Goal: Task Accomplishment & Management: Use online tool/utility

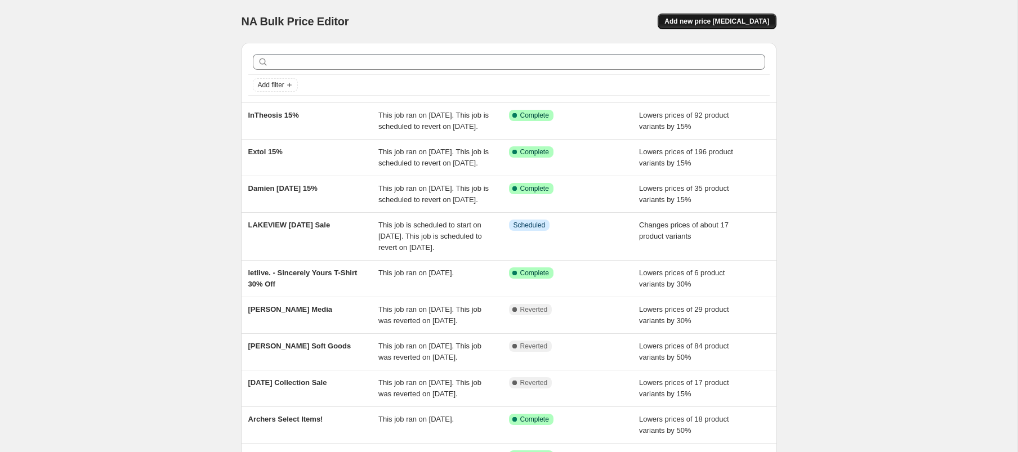
click at [705, 25] on span "Add new price [MEDICAL_DATA]" at bounding box center [716, 21] width 105 height 9
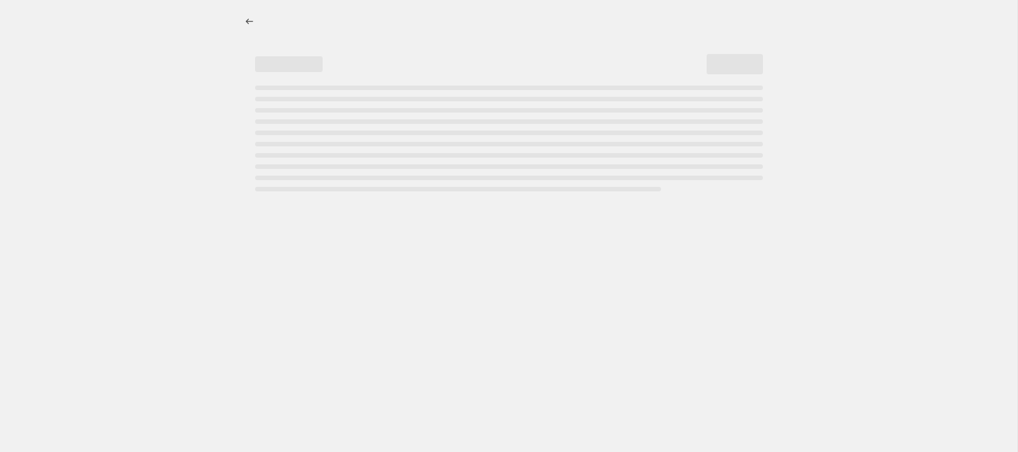
select select "percentage"
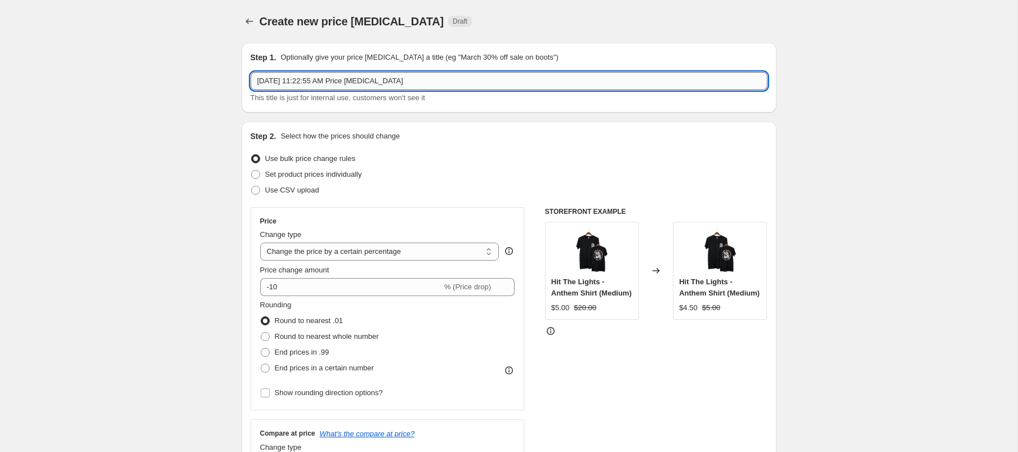
click at [318, 83] on input "[DATE] 11:22:55 AM Price [MEDICAL_DATA]" at bounding box center [509, 81] width 517 height 18
type input "Grizfolk 20% Off"
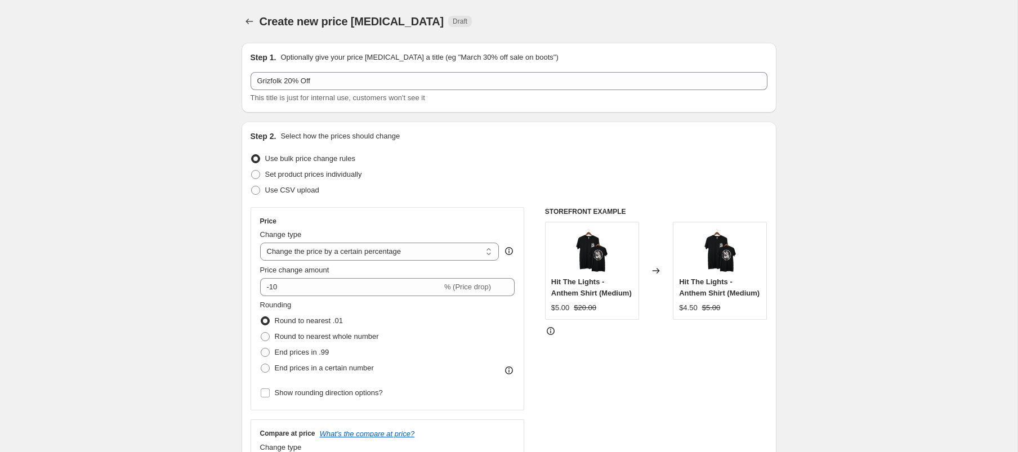
click at [333, 298] on div "Price Change type Change the price to a certain amount Change the price by a ce…" at bounding box center [387, 309] width 255 height 184
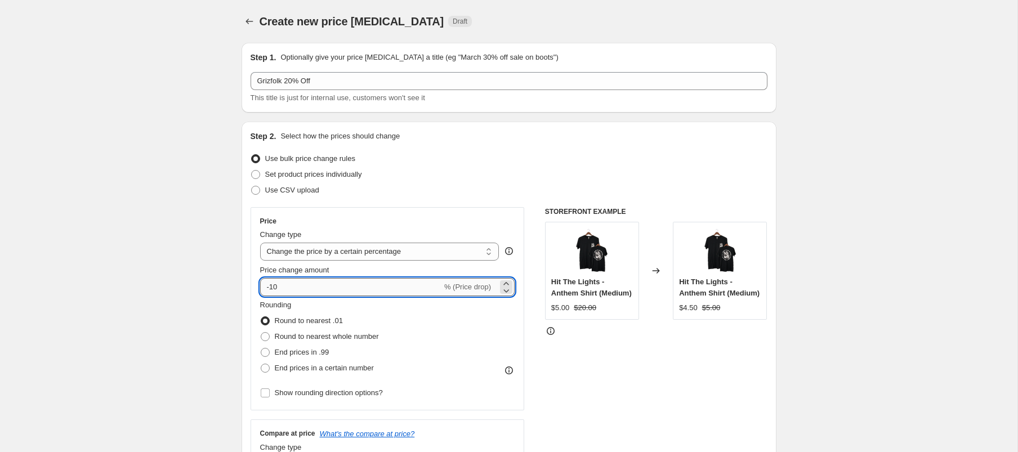
click at [386, 281] on input "-10" at bounding box center [351, 287] width 182 height 18
type input "-20"
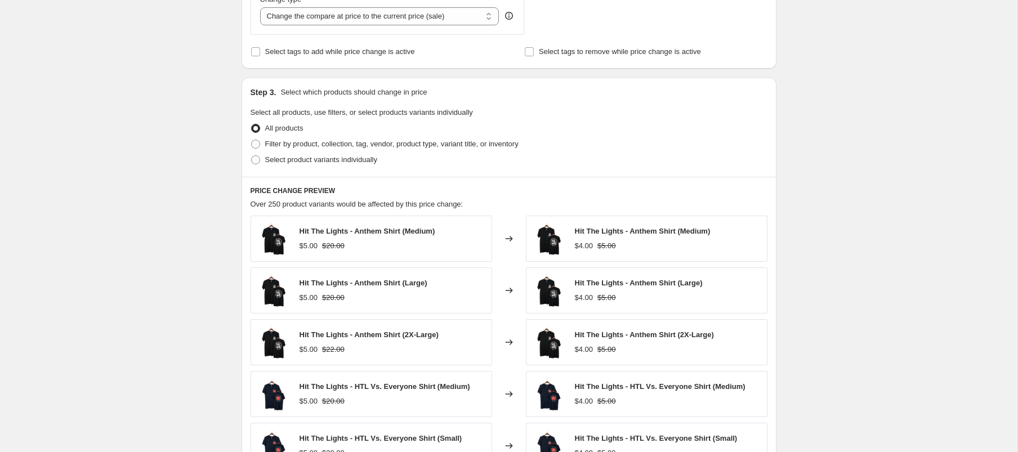
scroll to position [512, 0]
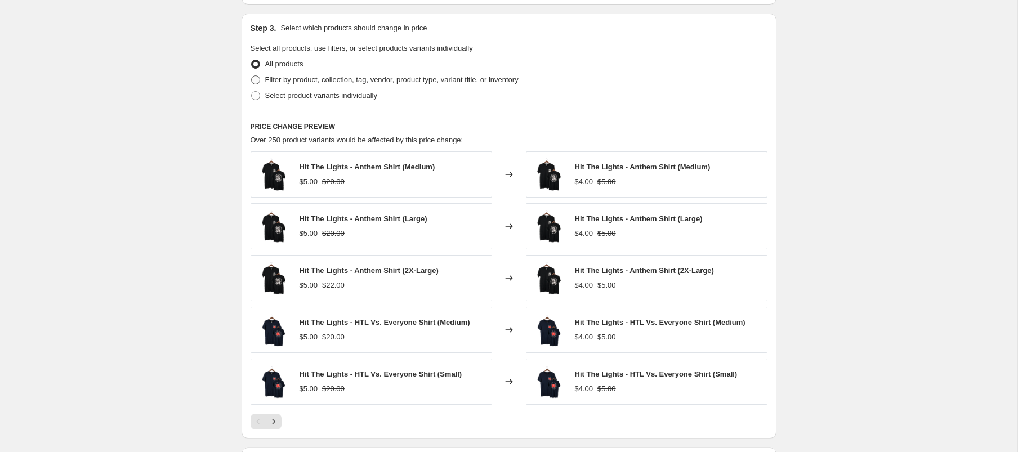
click at [345, 79] on span "Filter by product, collection, tag, vendor, product type, variant title, or inv…" at bounding box center [391, 79] width 253 height 8
click at [252, 76] on input "Filter by product, collection, tag, vendor, product type, variant title, or inv…" at bounding box center [251, 75] width 1 height 1
radio input "true"
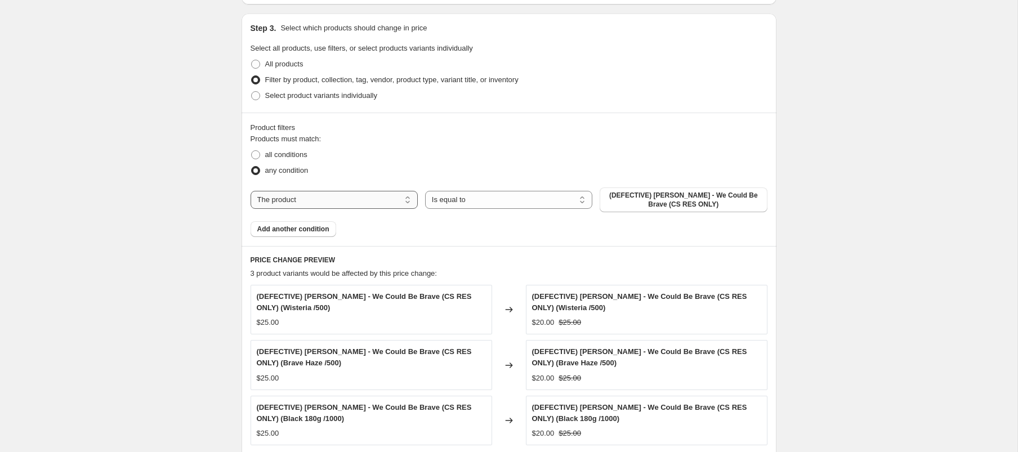
click at [306, 197] on select "The product The product's collection The product's tag The product's vendor The…" at bounding box center [334, 200] width 167 height 18
select select "collection"
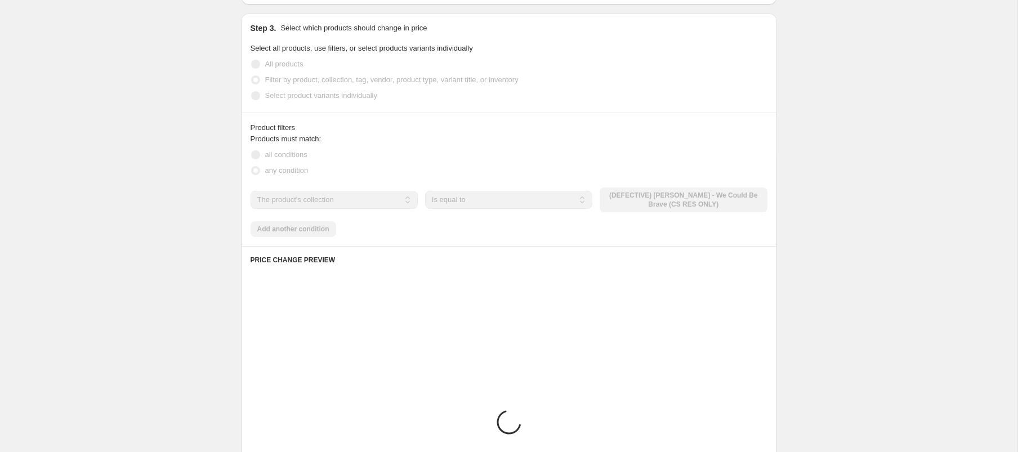
click at [648, 201] on div "The product The product's collection The product's tag The product's vendor The…" at bounding box center [509, 200] width 517 height 25
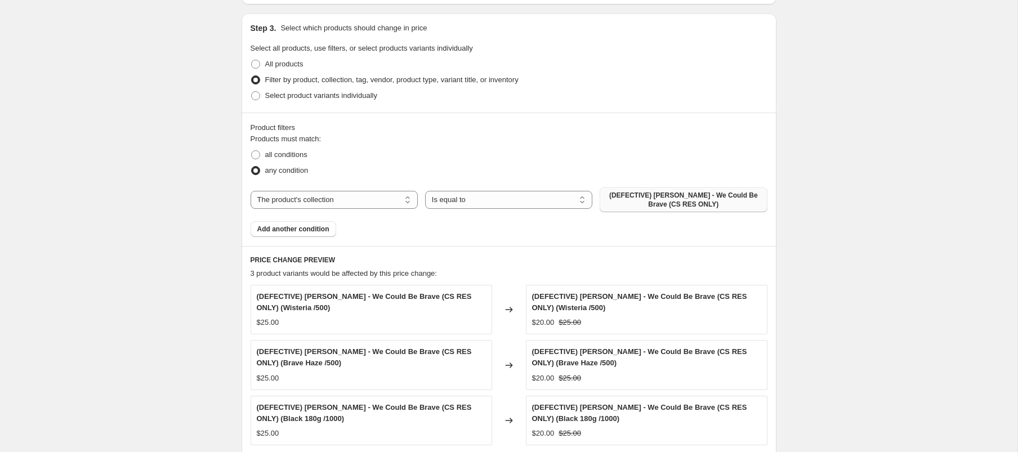
click at [661, 197] on span "(DEFECTIVE) [PERSON_NAME] - We Could Be Brave (CS RES ONLY)" at bounding box center [683, 200] width 154 height 18
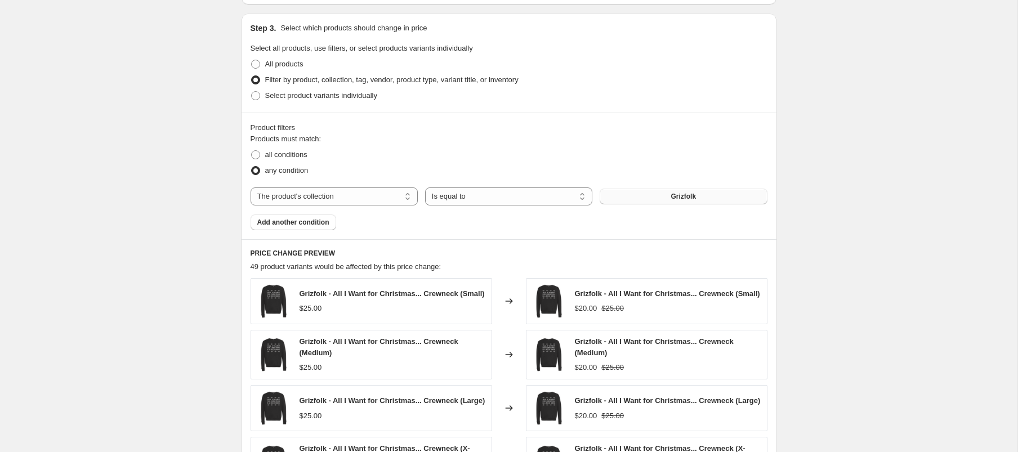
scroll to position [811, 0]
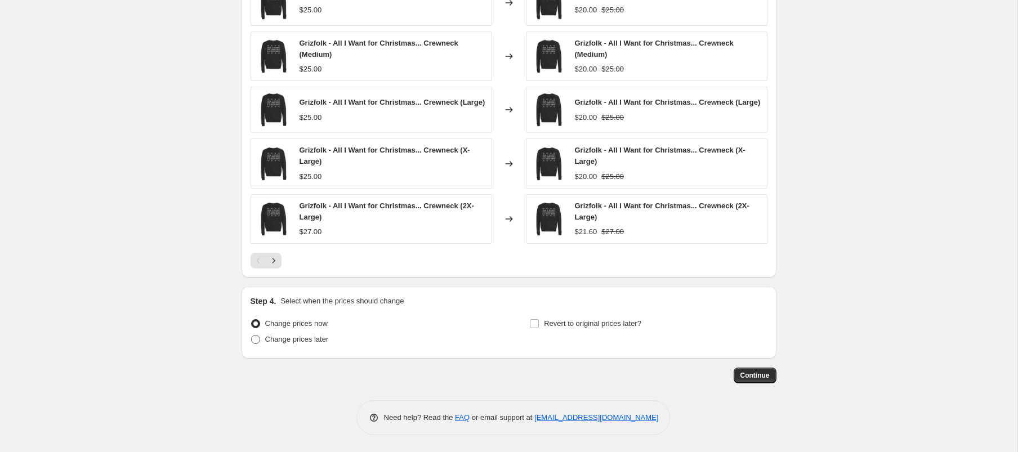
click at [301, 337] on span "Change prices later" at bounding box center [297, 339] width 64 height 8
click at [252, 336] on input "Change prices later" at bounding box center [251, 335] width 1 height 1
radio input "true"
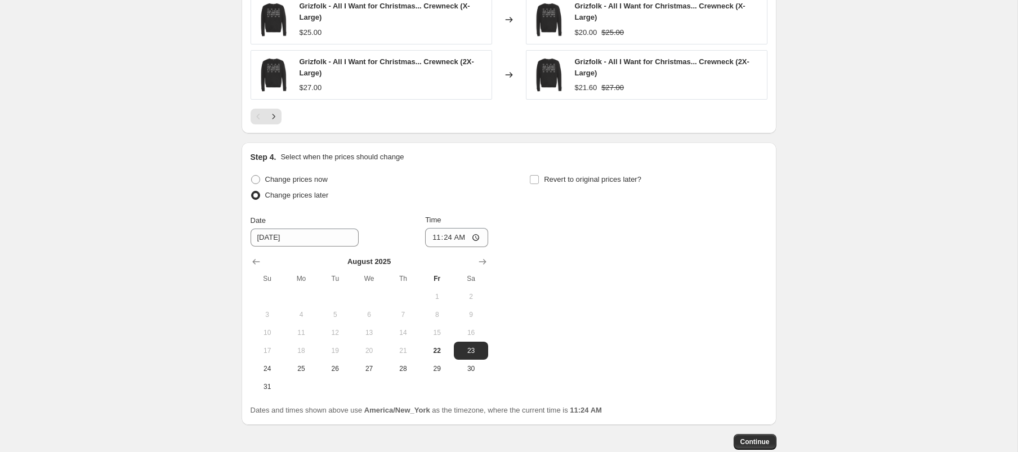
scroll to position [970, 0]
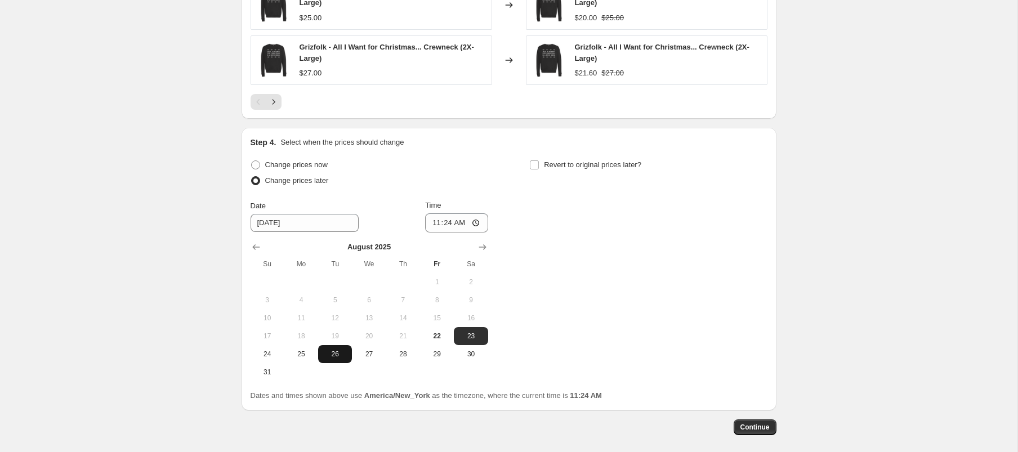
click at [333, 355] on span "26" at bounding box center [335, 354] width 25 height 9
type input "[DATE]"
click at [435, 224] on input "11:24" at bounding box center [456, 222] width 63 height 19
type input "00:00"
click at [613, 167] on span "Revert to original prices later?" at bounding box center [592, 164] width 97 height 8
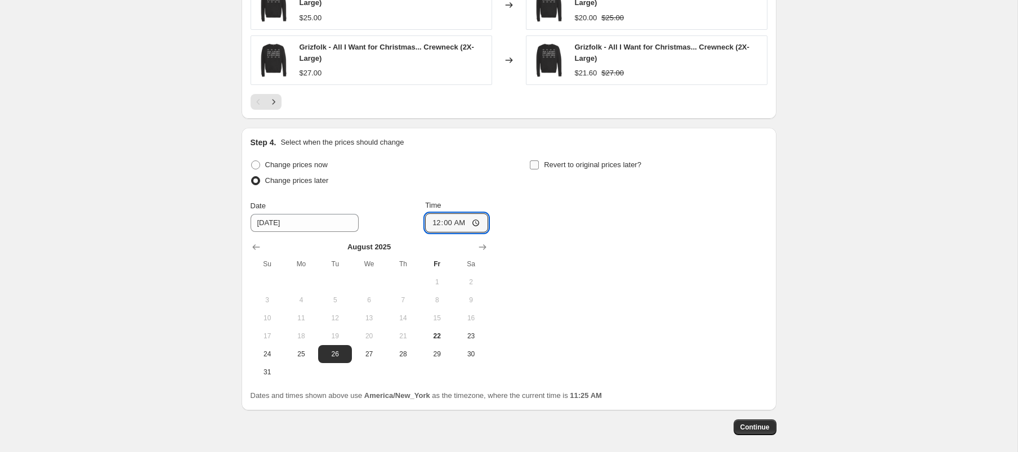
click at [539, 167] on input "Revert to original prices later?" at bounding box center [534, 164] width 9 height 9
checkbox input "true"
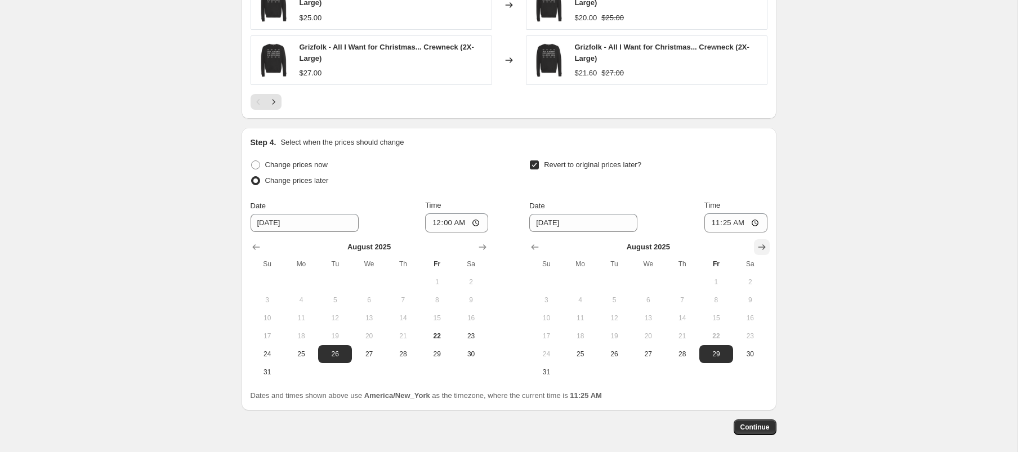
click at [762, 248] on icon "Show next month, September 2025" at bounding box center [761, 247] width 11 height 11
click at [611, 282] on span "2" at bounding box center [614, 282] width 25 height 9
type input "[DATE]"
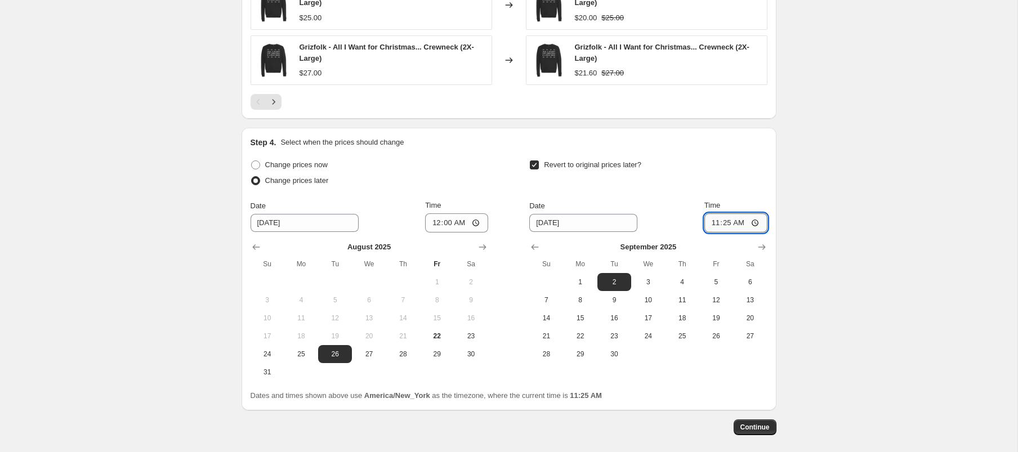
click at [713, 222] on input "11:25" at bounding box center [735, 222] width 63 height 19
type input "00:00"
click at [752, 426] on span "Continue" at bounding box center [754, 427] width 29 height 9
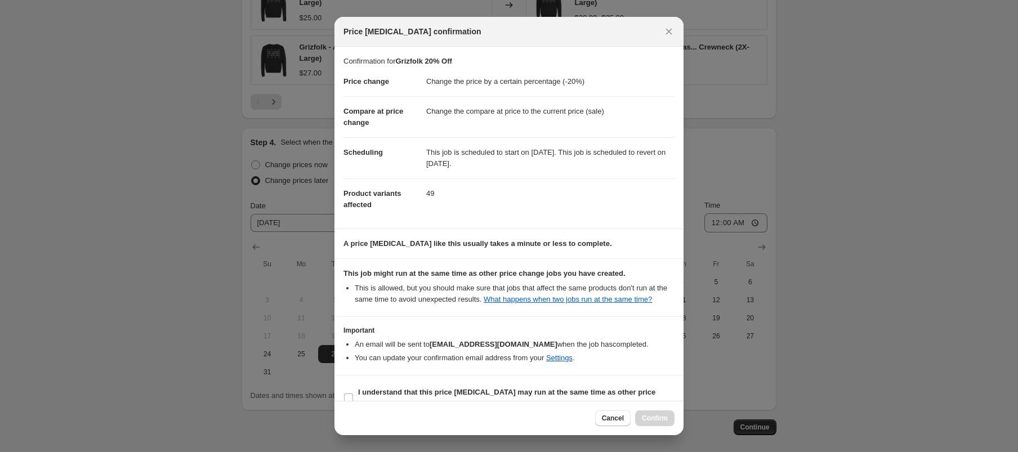
scroll to position [31, 0]
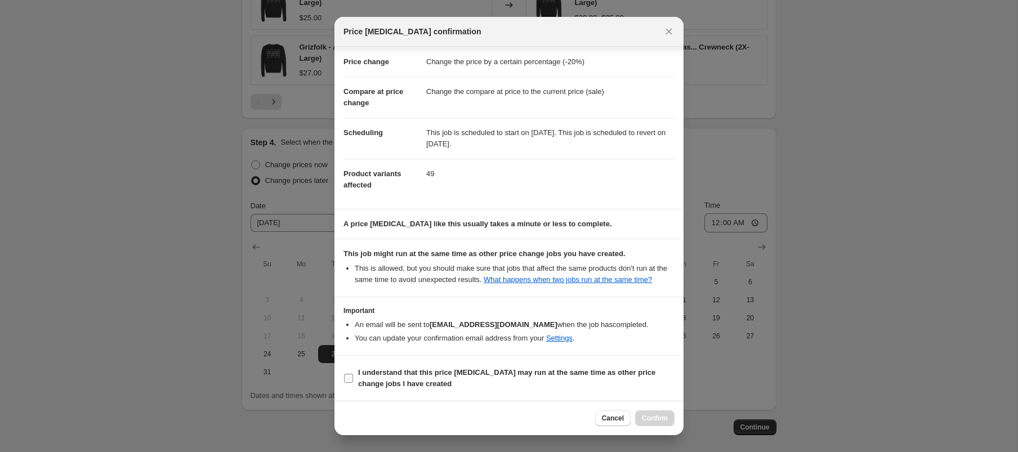
click at [454, 380] on span "I understand that this price [MEDICAL_DATA] may run at the same time as other p…" at bounding box center [516, 378] width 316 height 23
click at [353, 380] on input "I understand that this price [MEDICAL_DATA] may run at the same time as other p…" at bounding box center [348, 378] width 9 height 9
checkbox input "true"
click at [654, 421] on span "Confirm" at bounding box center [655, 418] width 26 height 9
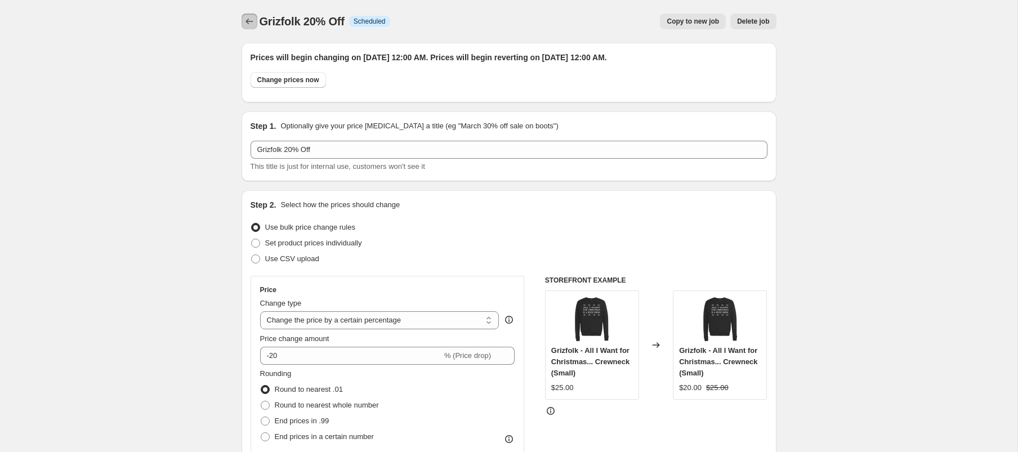
click at [245, 19] on icon "Price change jobs" at bounding box center [249, 21] width 11 height 11
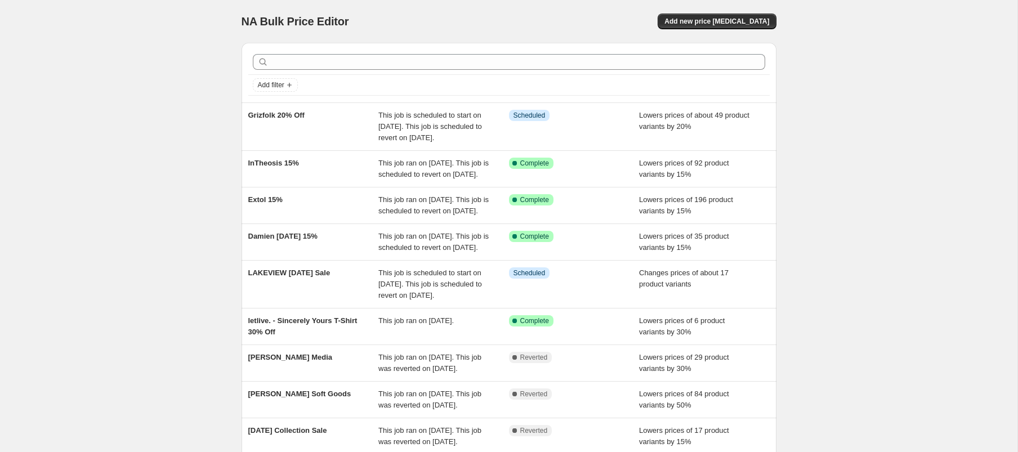
drag, startPoint x: 117, startPoint y: 76, endPoint x: 105, endPoint y: 65, distance: 16.7
click at [112, 70] on div "NA Bulk Price Editor. This page is ready NA Bulk Price Editor Add new price [ME…" at bounding box center [508, 301] width 1017 height 602
